Goal: Check status: Check status

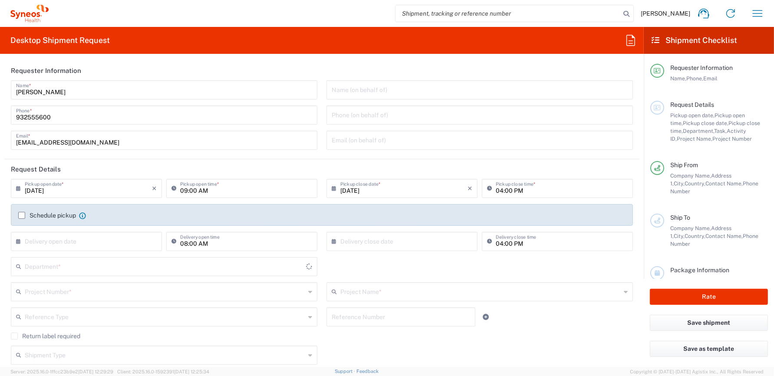
type input "Catalunya"
type input "Spain"
type input "Syneos Health Clinical Spain"
type input "8350"
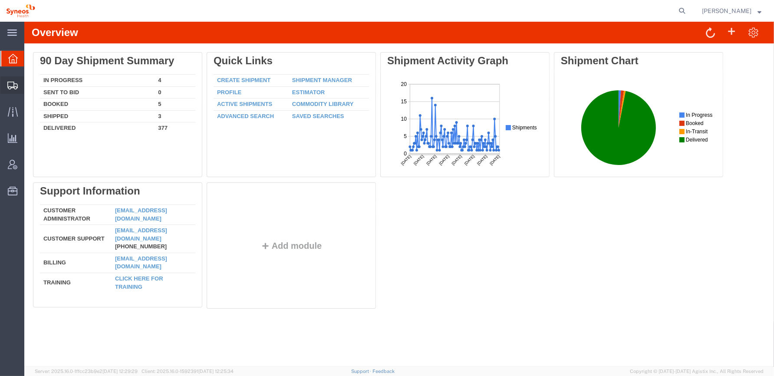
click at [13, 83] on icon at bounding box center [12, 86] width 10 height 8
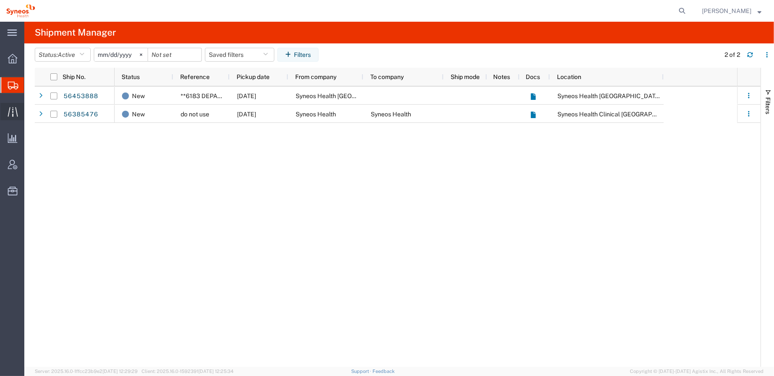
click at [6, 112] on div at bounding box center [12, 111] width 24 height 17
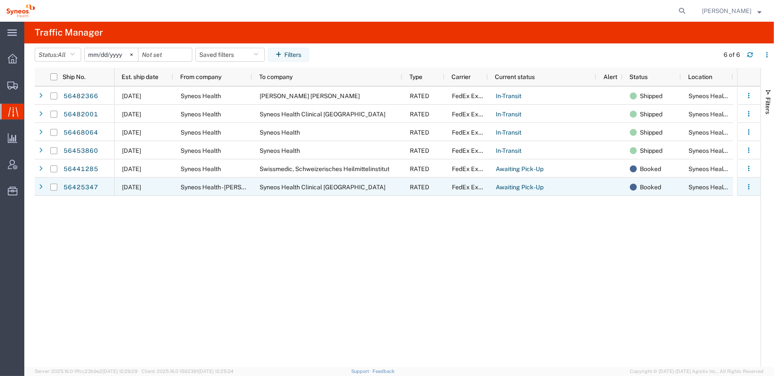
click at [177, 187] on div "Syneos Health - Susana Fabregat" at bounding box center [212, 187] width 79 height 18
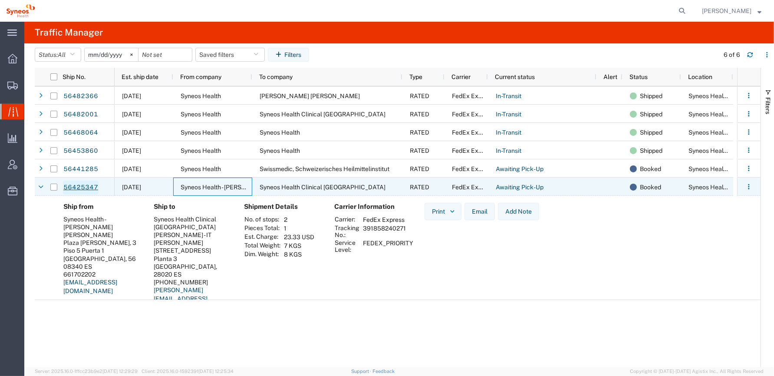
click at [84, 184] on link "56425347" at bounding box center [81, 188] width 36 height 14
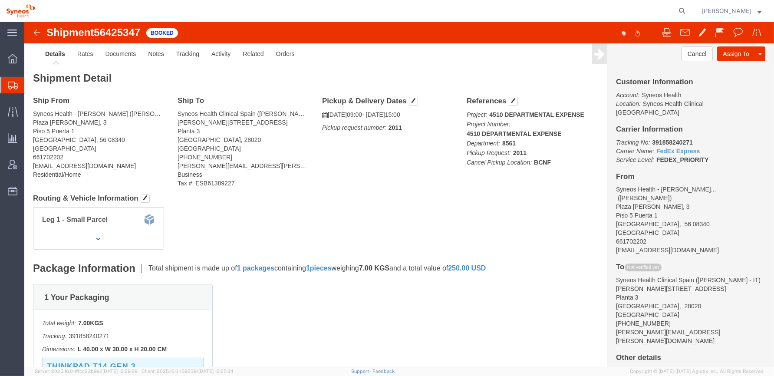
click img
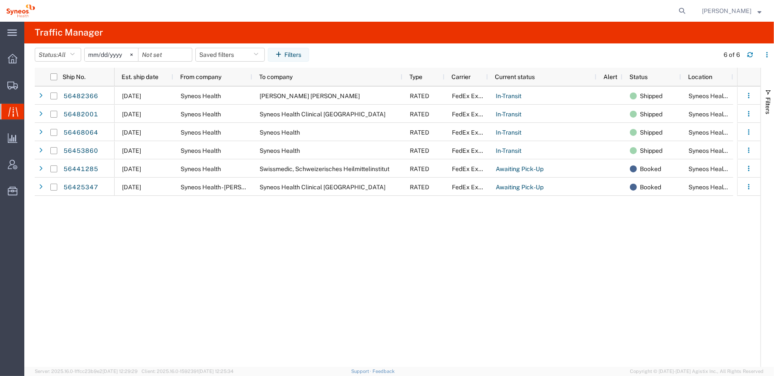
click at [392, 334] on div "08/13/2025 Syneos Health Jesus Sanchez Santos RATED FedEx Express In-Transit Sh…" at bounding box center [426, 226] width 622 height 280
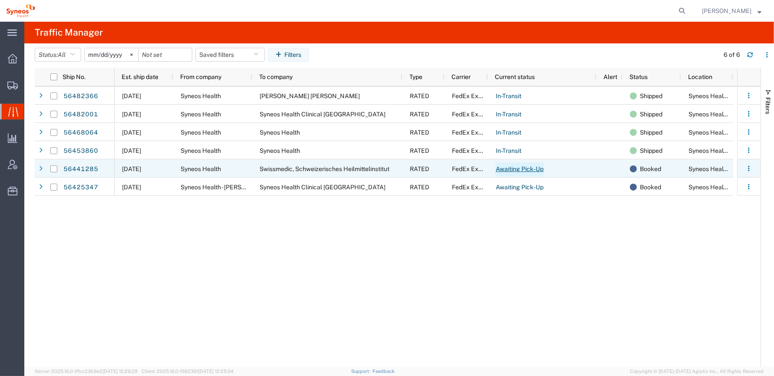
click at [516, 169] on link "Awaiting Pick-Up" at bounding box center [519, 169] width 49 height 14
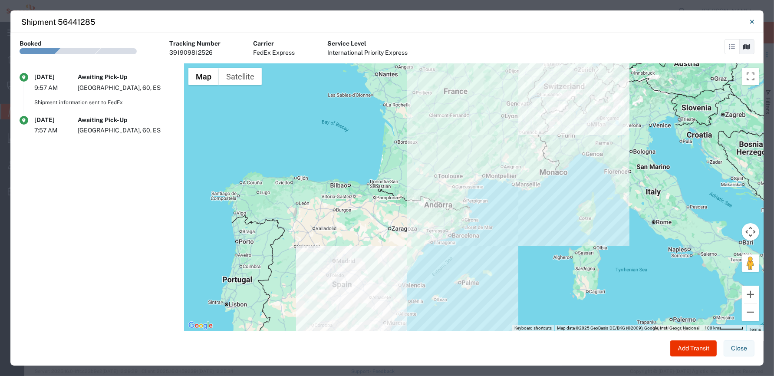
click at [91, 131] on div "Alicante, 60, ES" at bounding box center [126, 130] width 97 height 9
